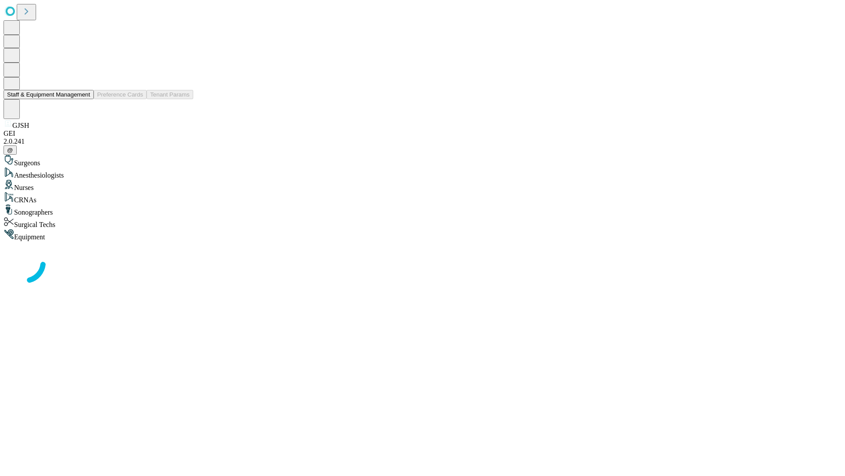
click at [84, 99] on button "Staff & Equipment Management" at bounding box center [49, 94] width 90 height 9
